Goal: Transaction & Acquisition: Purchase product/service

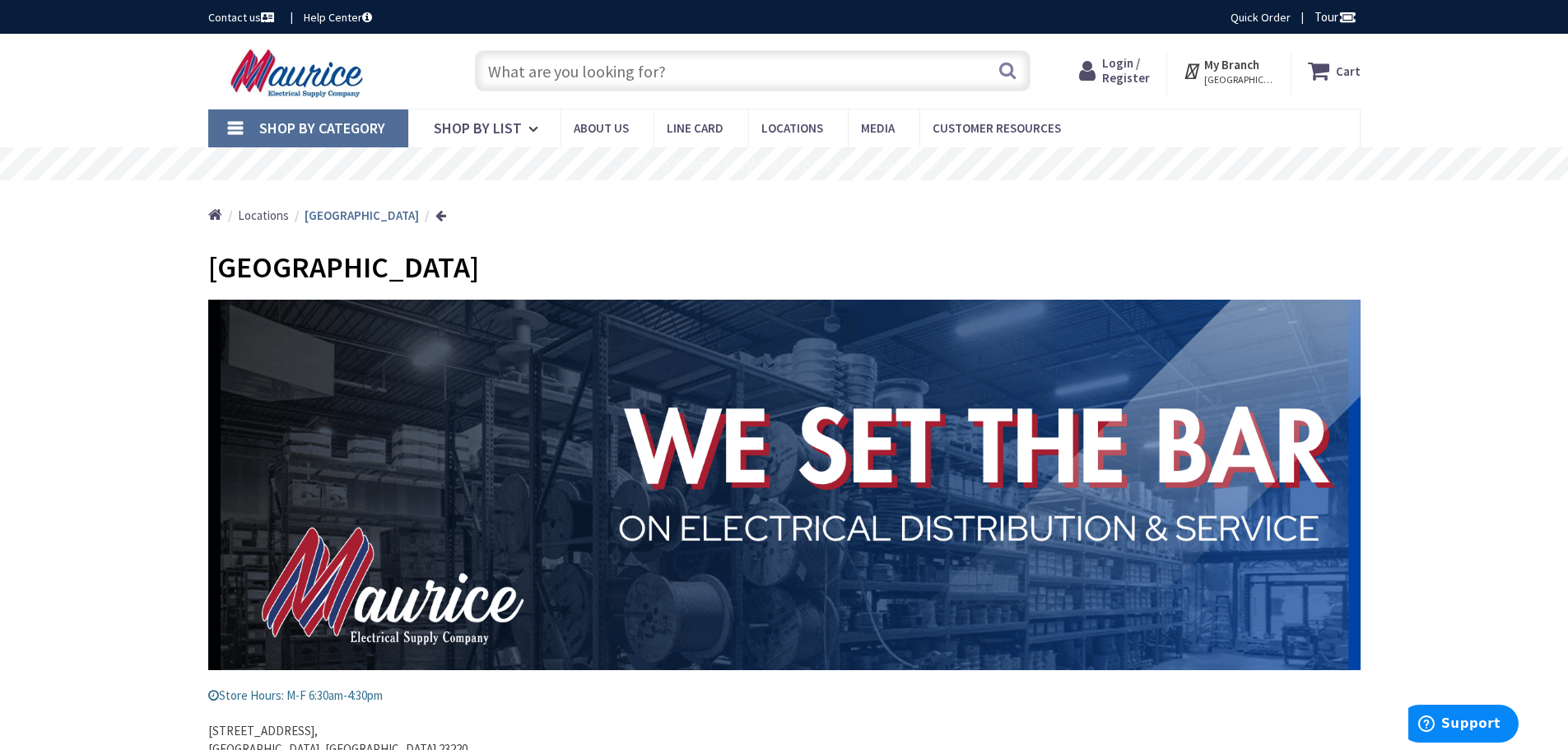
click at [324, 134] on span "Shop By Category" at bounding box center [322, 128] width 126 height 19
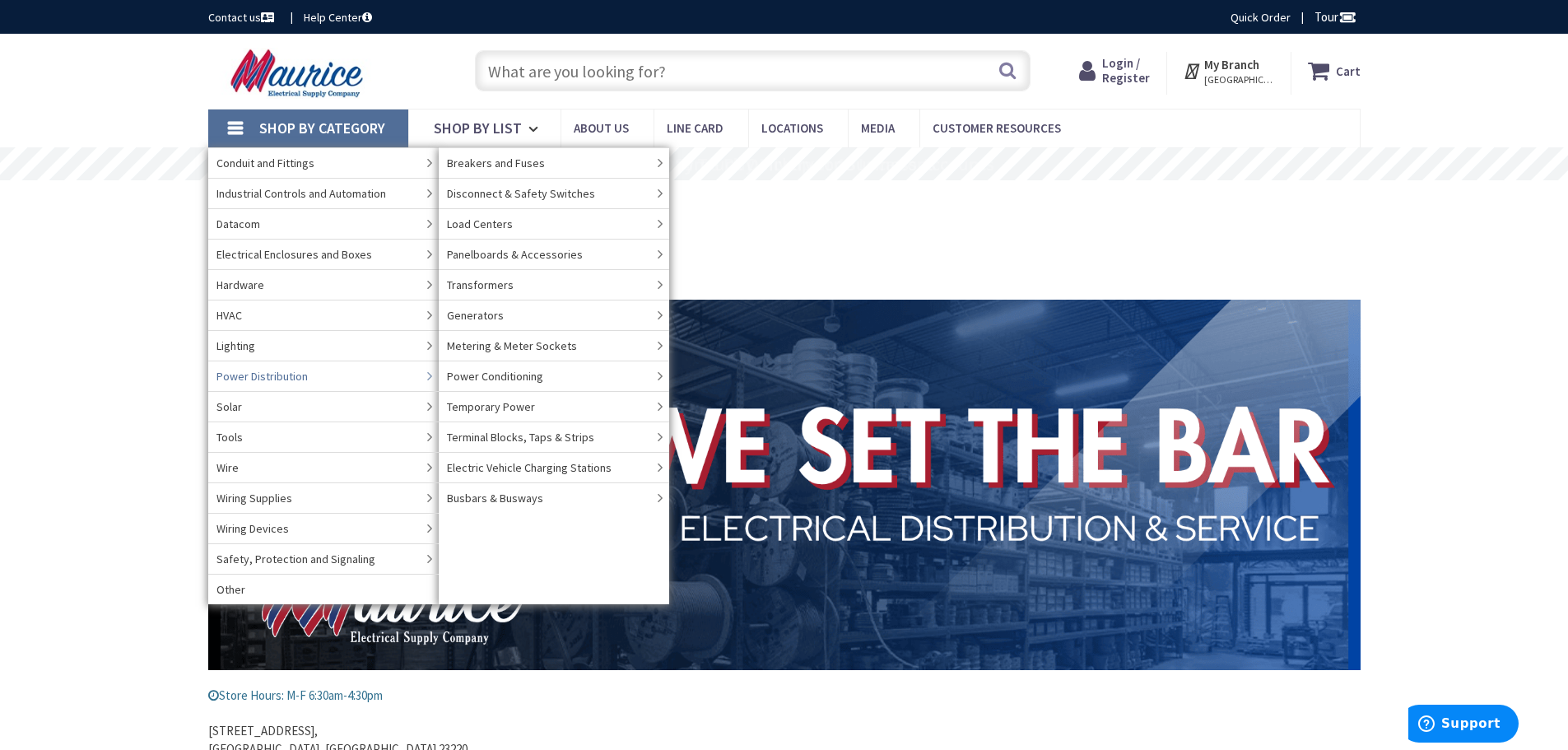
click at [322, 386] on link "Power Distribution" at bounding box center [324, 375] width 231 height 30
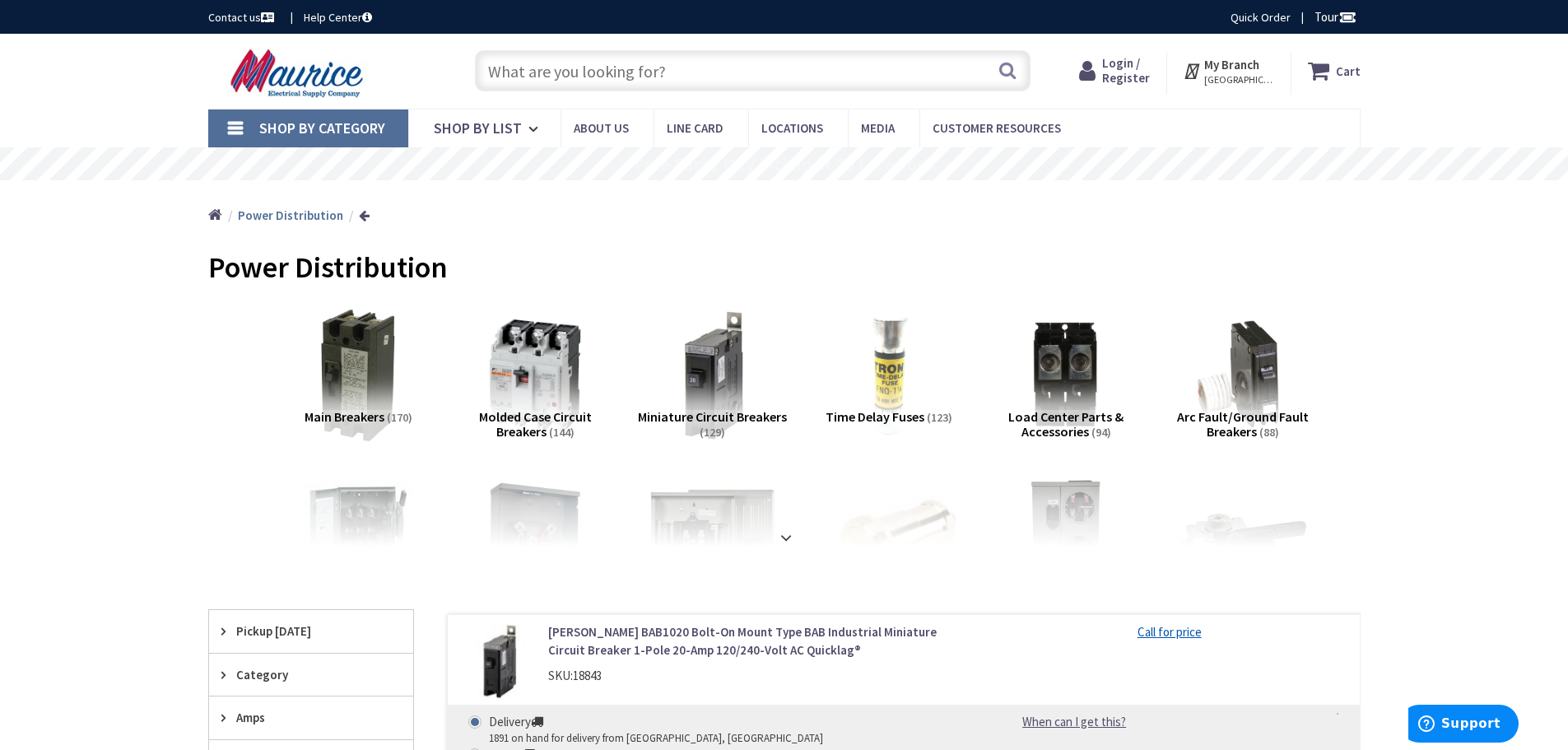
click at [293, 220] on strong "Power Distribution" at bounding box center [291, 215] width 105 height 16
click at [784, 541] on strong at bounding box center [786, 537] width 20 height 18
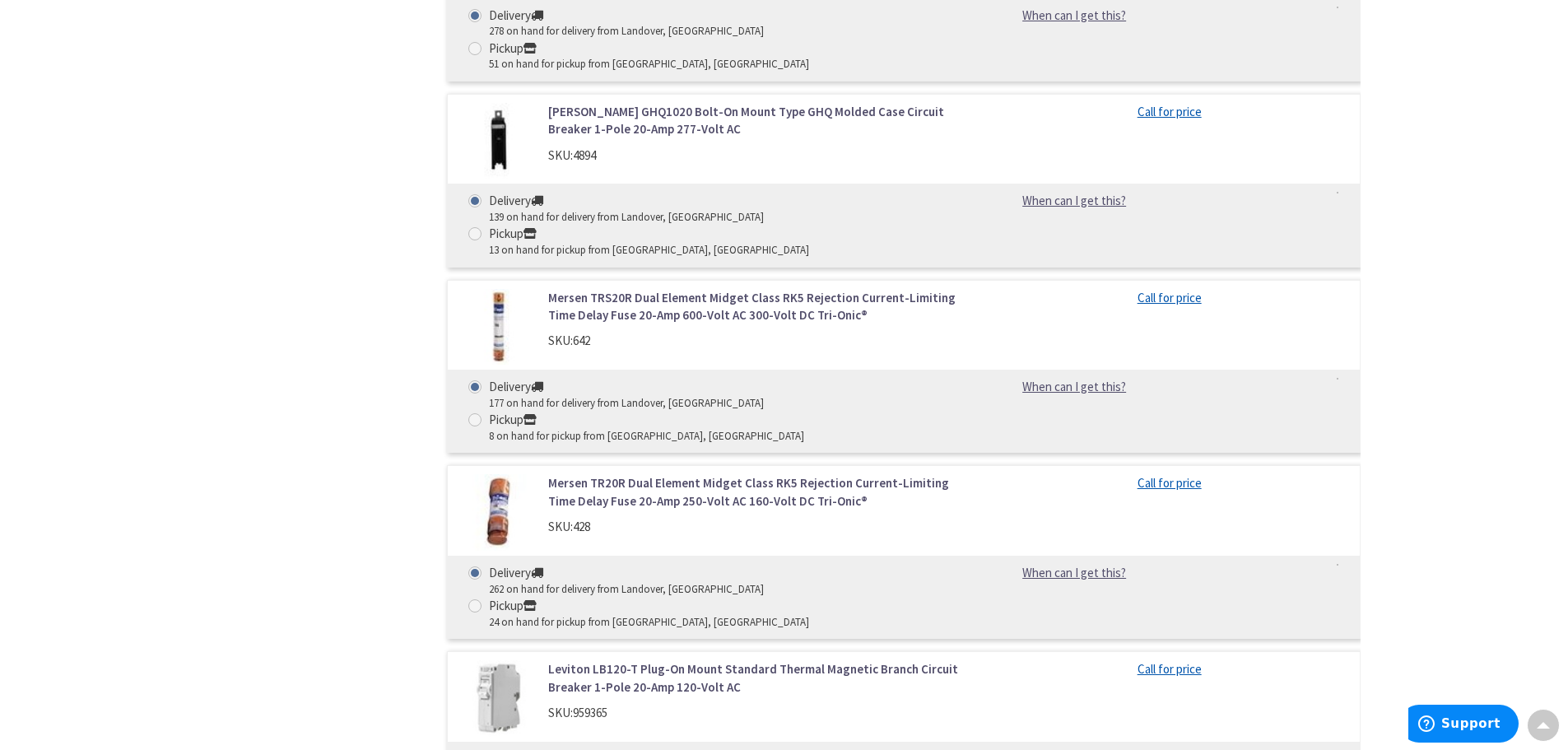
scroll to position [7161, 0]
